Goal: Use online tool/utility: Utilize a website feature to perform a specific function

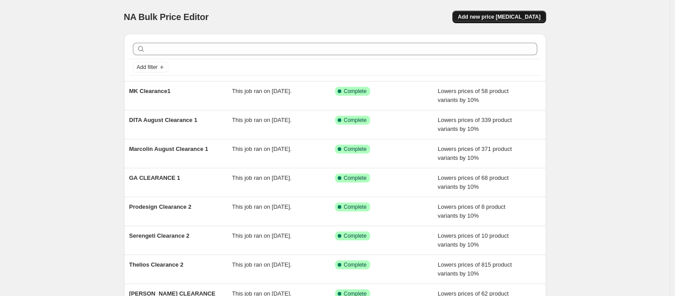
click at [536, 17] on span "Add new price [MEDICAL_DATA]" at bounding box center [499, 16] width 83 height 7
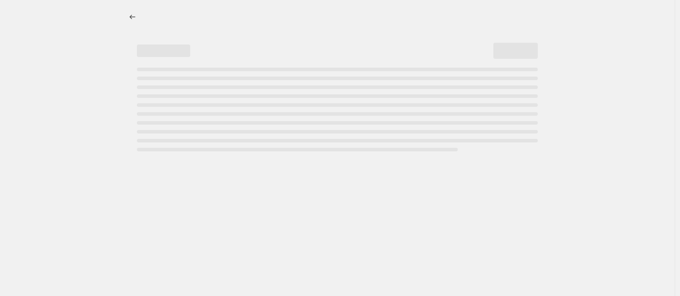
select select "percentage"
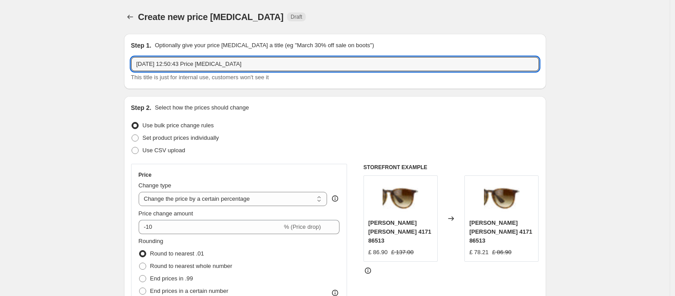
drag, startPoint x: 282, startPoint y: 67, endPoint x: -11, endPoint y: 49, distance: 293.0
click at [0, 49] on html "Home Settings Plans Skip to content Create new price [MEDICAL_DATA]. This page …" at bounding box center [337, 148] width 675 height 296
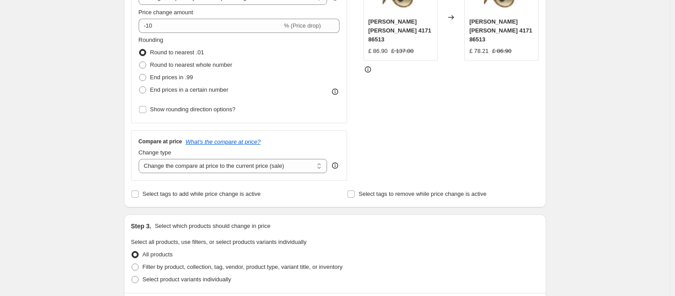
scroll to position [289, 0]
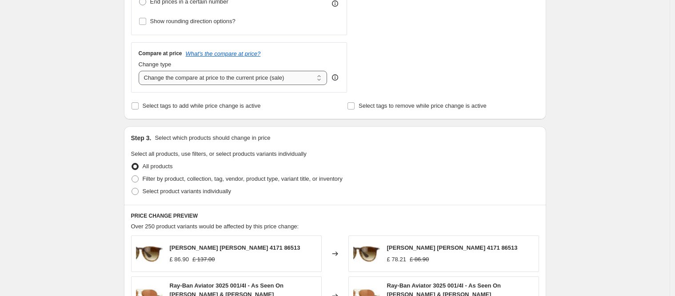
type input "Oakley Clearance 1"
click at [249, 78] on select "Change the compare at price to the current price (sale) Change the compare at p…" at bounding box center [233, 78] width 189 height 14
select select "no_change"
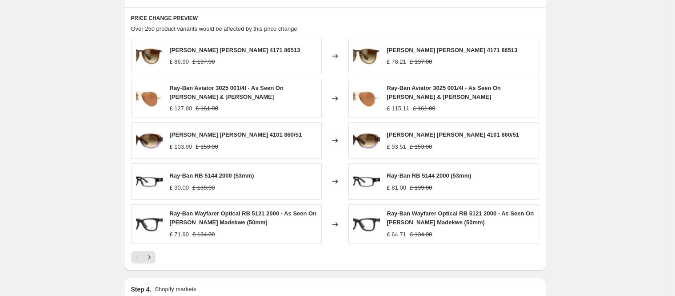
scroll to position [440, 0]
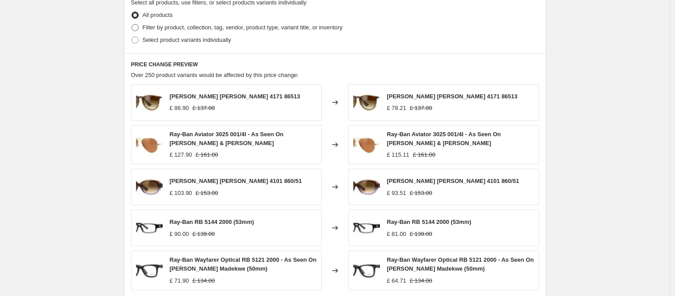
click at [288, 27] on span "Filter by product, collection, tag, vendor, product type, variant title, or inv…" at bounding box center [243, 27] width 200 height 7
click at [132, 24] on input "Filter by product, collection, tag, vendor, product type, variant title, or inv…" at bounding box center [132, 24] width 0 height 0
radio input "true"
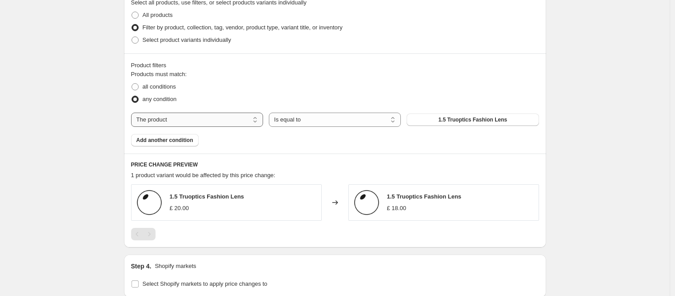
click at [216, 122] on select "The product The product's collection The product's tag The product's vendor The…" at bounding box center [197, 119] width 132 height 14
select select "tag"
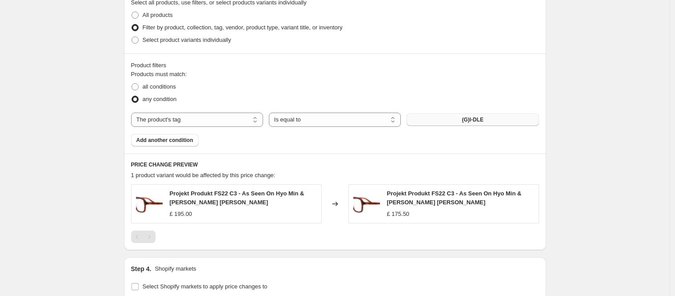
click at [476, 121] on span "(G)I-DLE" at bounding box center [473, 119] width 22 height 7
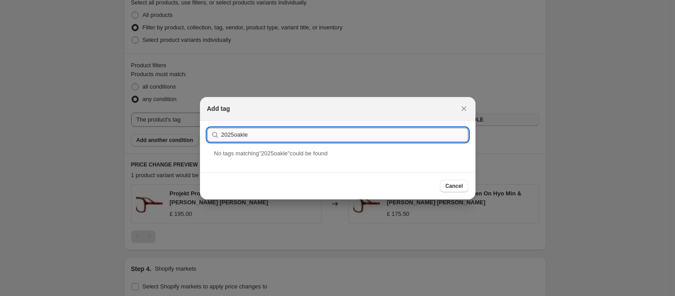
click at [268, 131] on input "2025oakle" at bounding box center [344, 135] width 247 height 14
type input "2025oakley-"
click at [284, 159] on div "2025oakley-clearance1" at bounding box center [338, 160] width 276 height 24
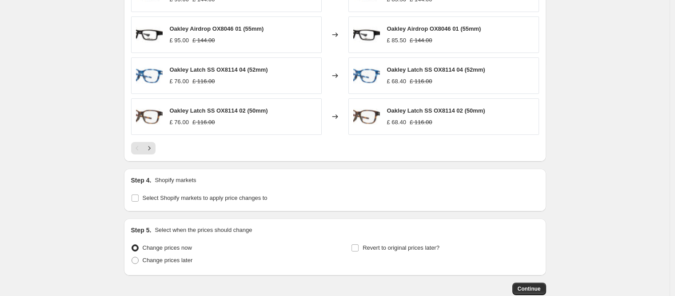
scroll to position [743, 0]
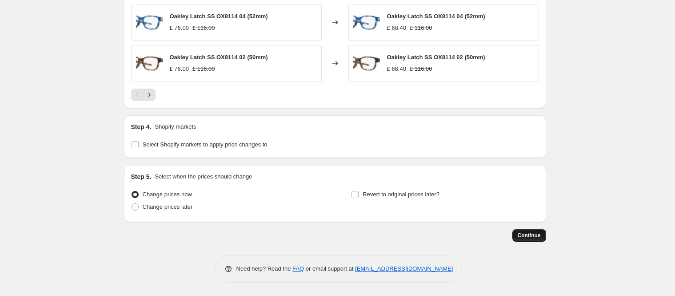
click at [535, 238] on span "Continue" at bounding box center [529, 235] width 23 height 7
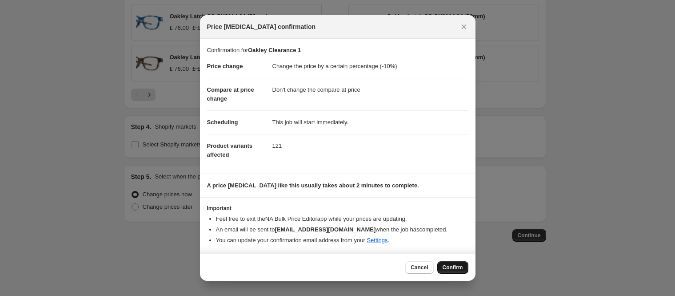
click at [468, 268] on button "Confirm" at bounding box center [452, 267] width 31 height 12
type input "Oakley Clearance 1"
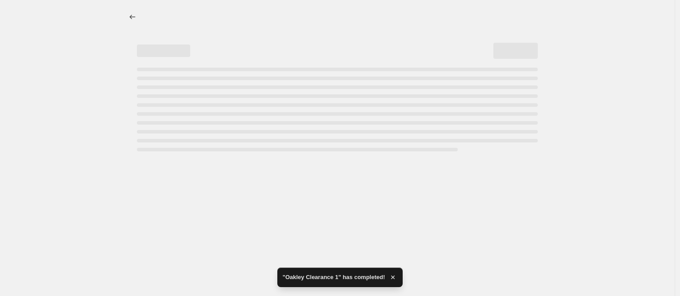
select select "percentage"
select select "no_change"
select select "tag"
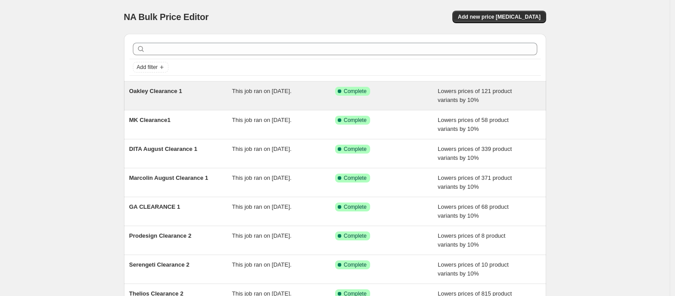
click at [170, 92] on span "Oakley Clearance 1" at bounding box center [155, 91] width 53 height 7
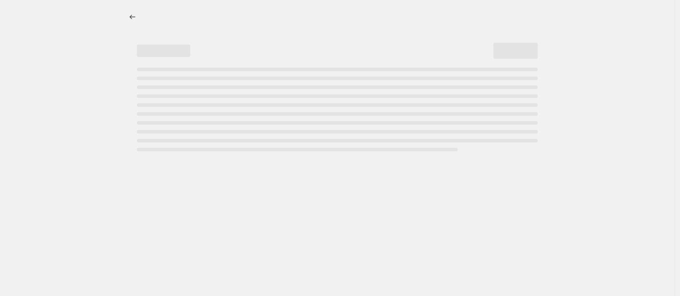
select select "percentage"
select select "no_change"
select select "tag"
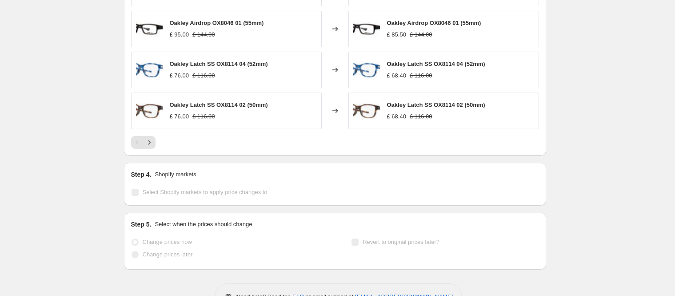
scroll to position [808, 0]
